Goal: Find specific page/section: Find specific page/section

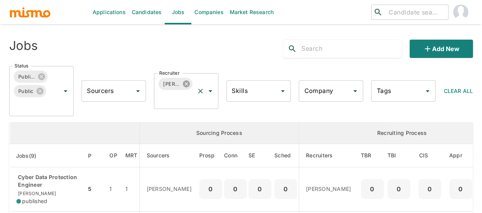
click at [188, 87] on icon at bounding box center [186, 84] width 8 height 8
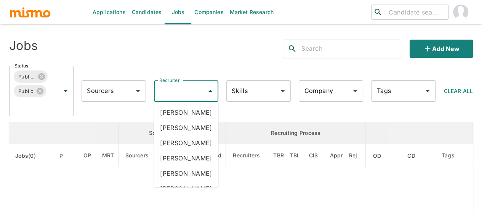
click at [172, 92] on div "Recruiter Recruiter" at bounding box center [186, 90] width 64 height 21
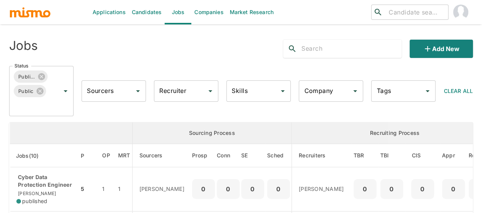
click at [172, 92] on input "Recruiter" at bounding box center [180, 91] width 46 height 14
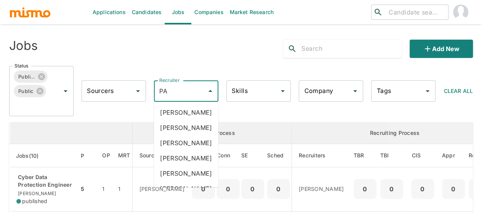
type input "PAO"
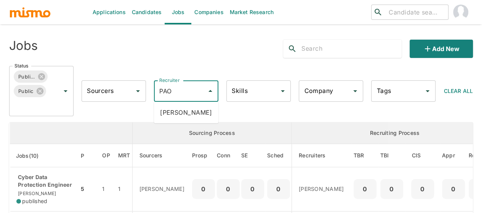
click at [186, 111] on li "Paola Pacheco" at bounding box center [186, 112] width 64 height 15
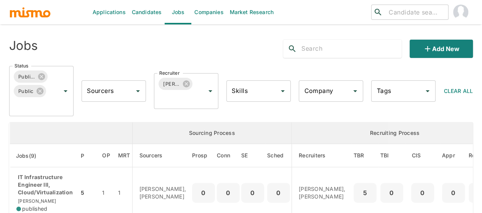
scroll to position [153, 0]
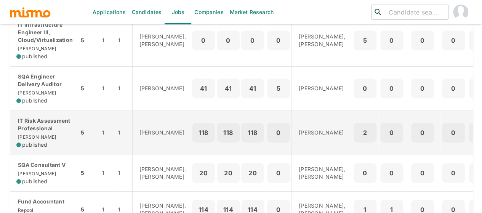
click at [36, 119] on p "IT Risk Assessment Professional" at bounding box center [44, 124] width 56 height 15
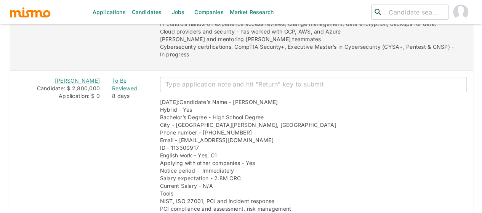
scroll to position [1122, 0]
